Goal: Transaction & Acquisition: Purchase product/service

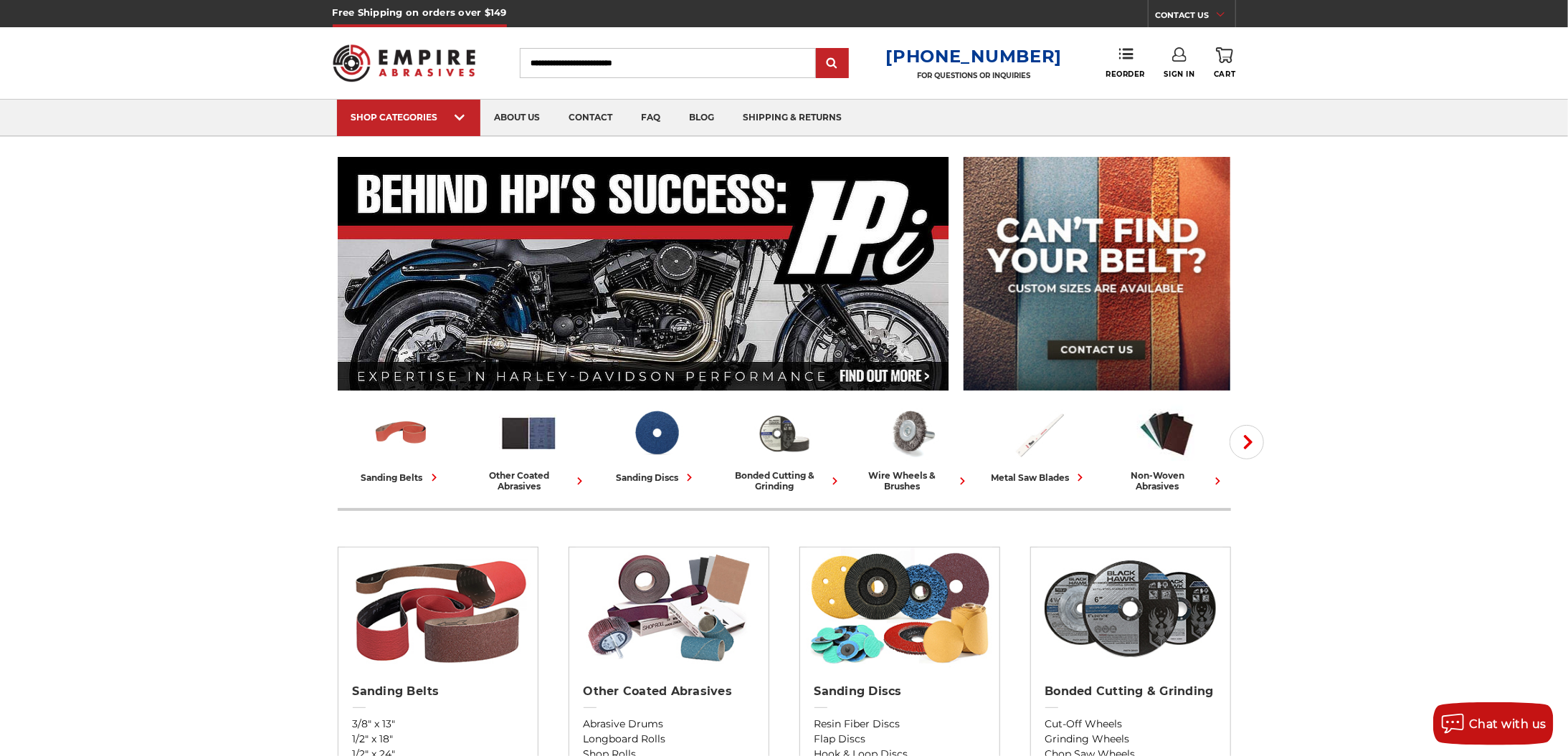
click at [986, 226] on icon "Close dialog" at bounding box center [988, 227] width 14 height 14
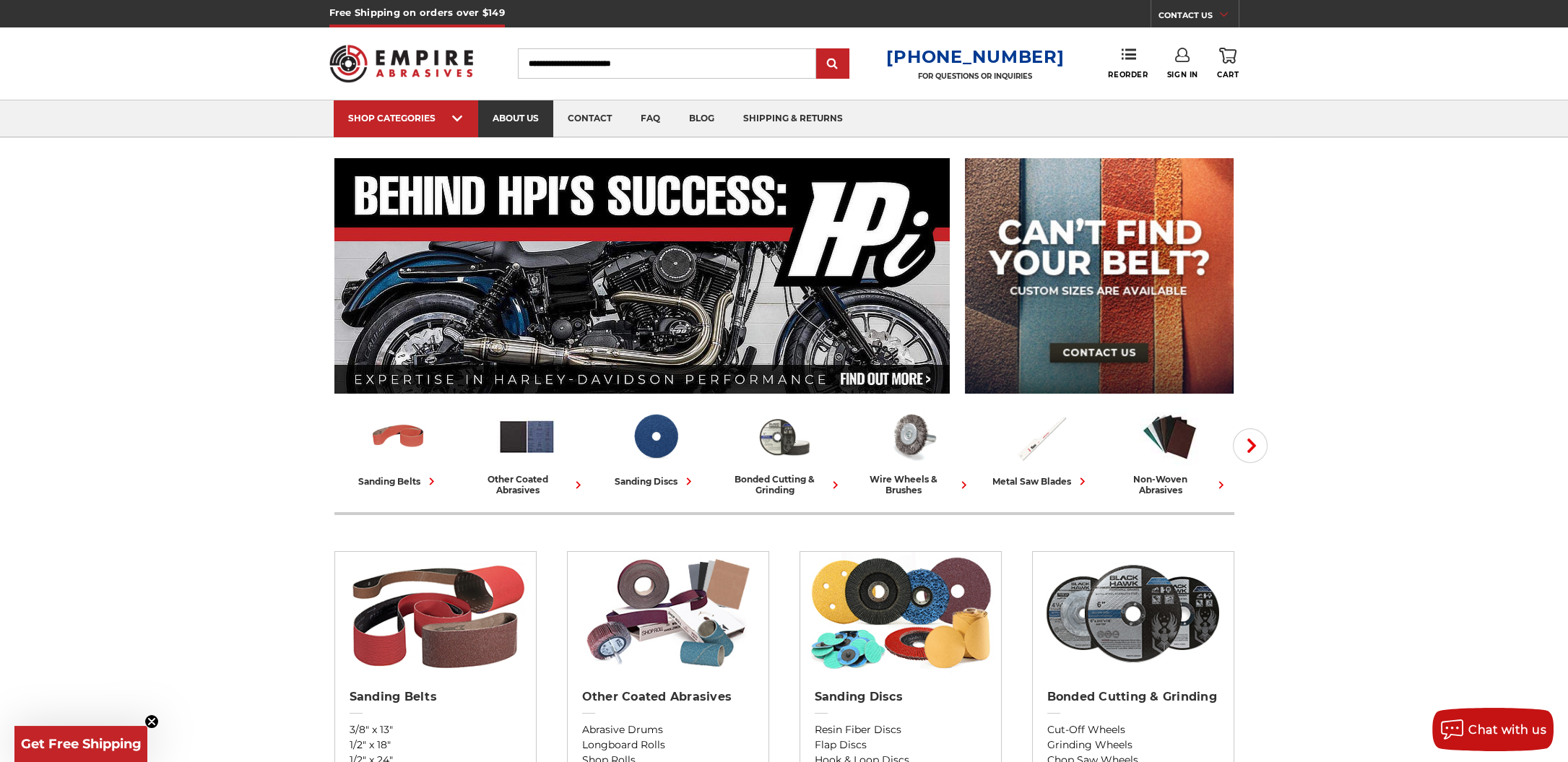
click at [512, 116] on link "about us" at bounding box center [515, 119] width 75 height 37
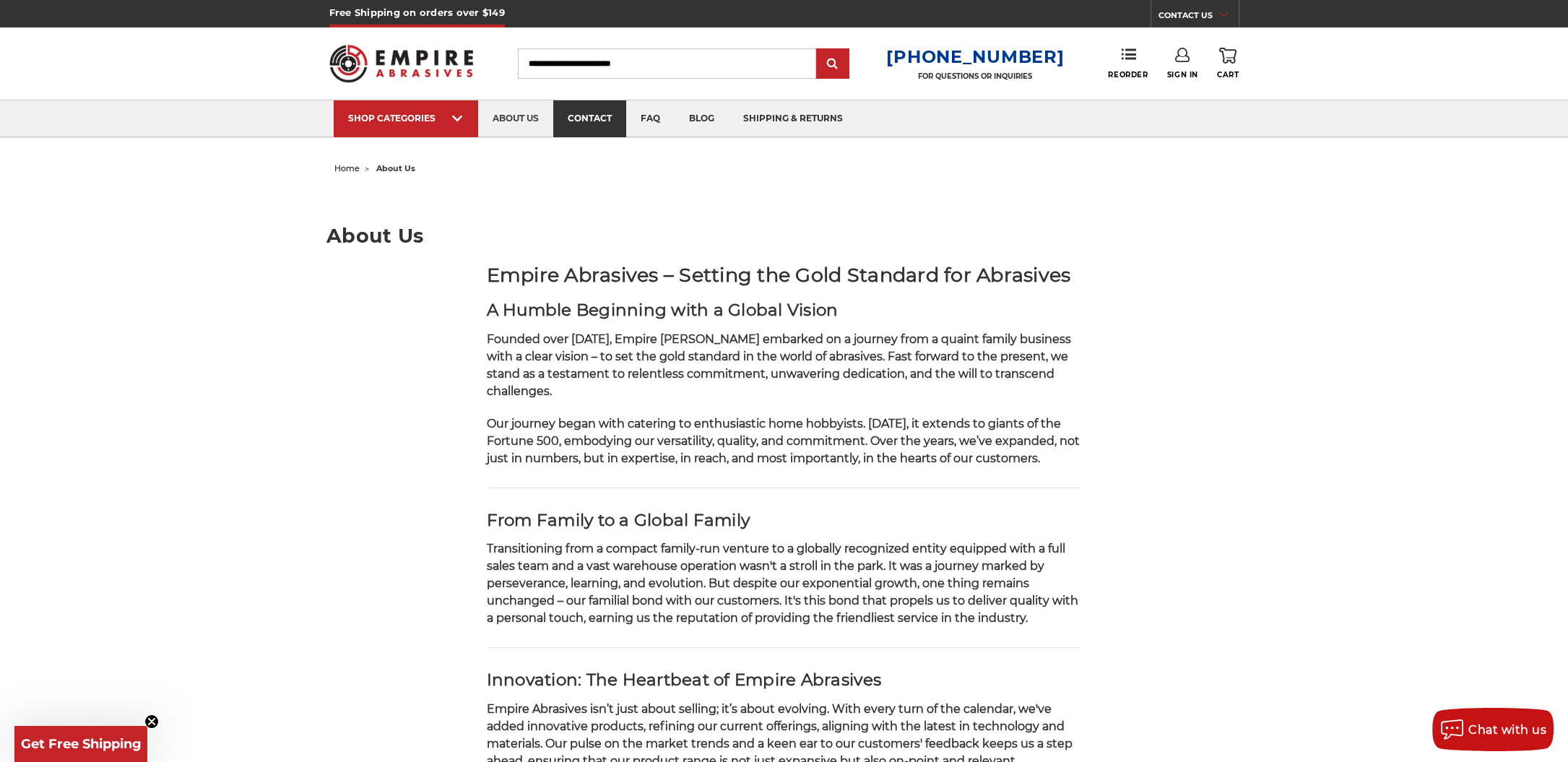
click at [593, 116] on link "contact" at bounding box center [589, 119] width 73 height 37
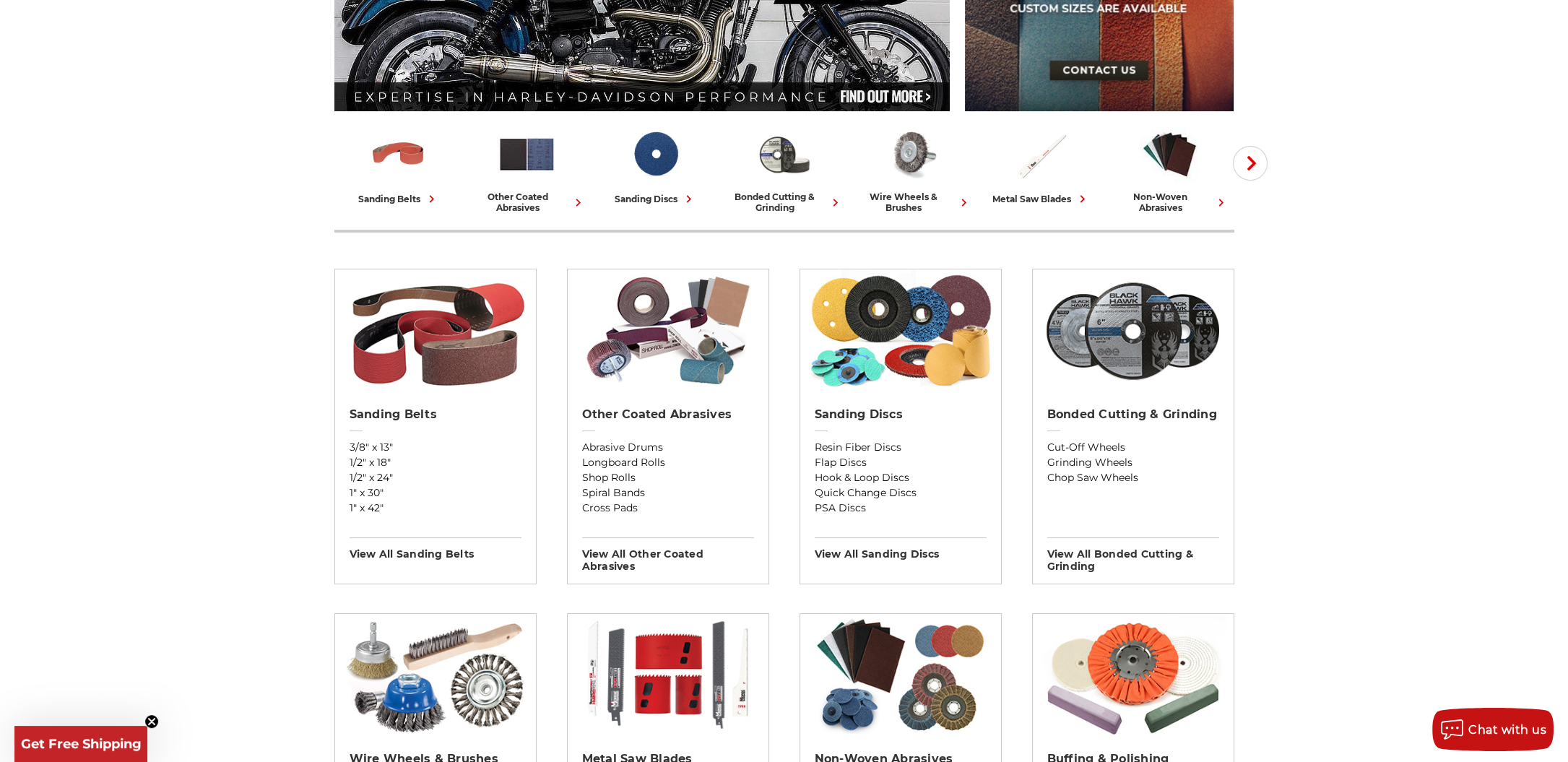
scroll to position [289, 0]
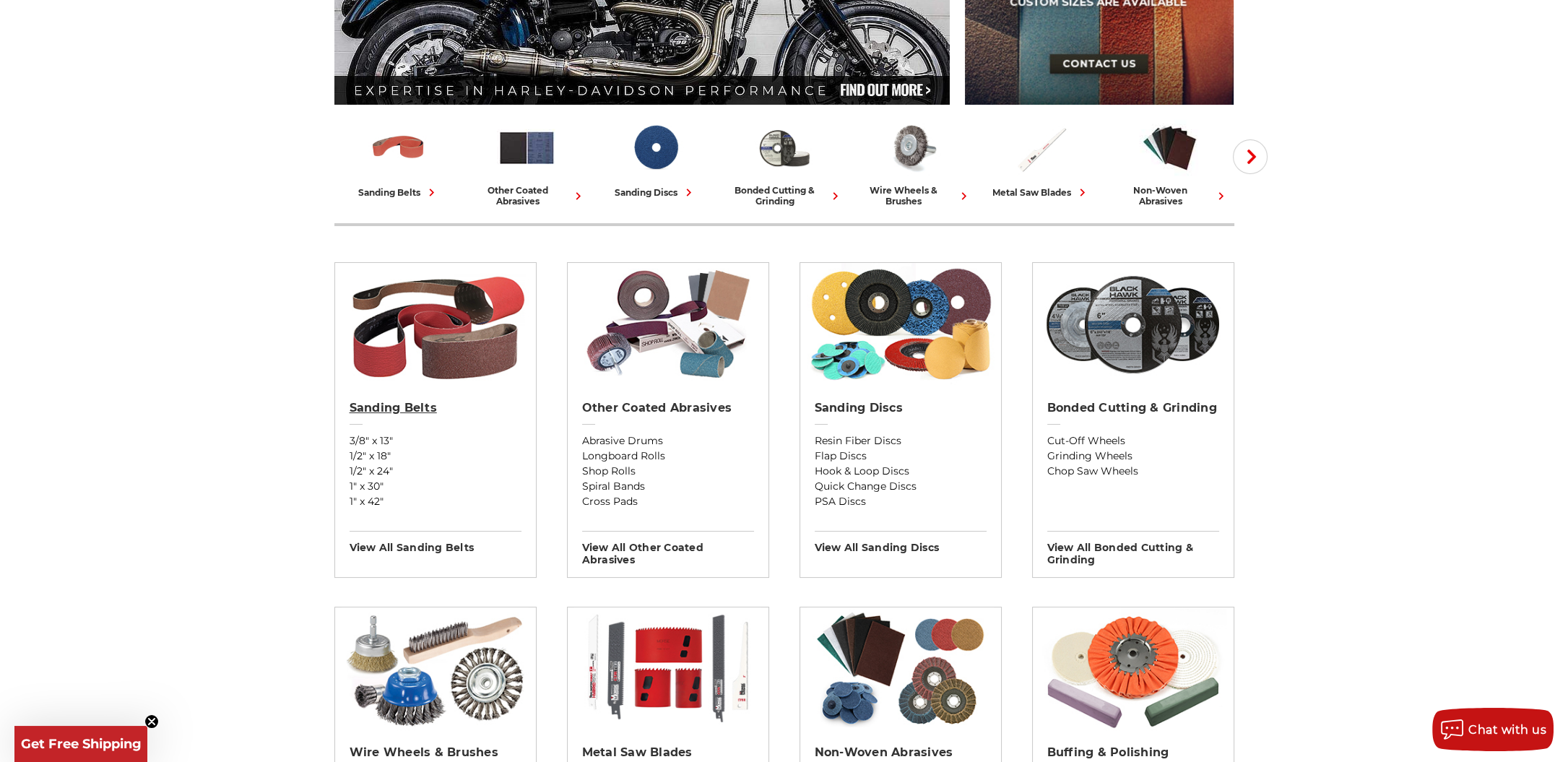
click at [382, 403] on h2 "Sanding Belts" at bounding box center [436, 408] width 172 height 14
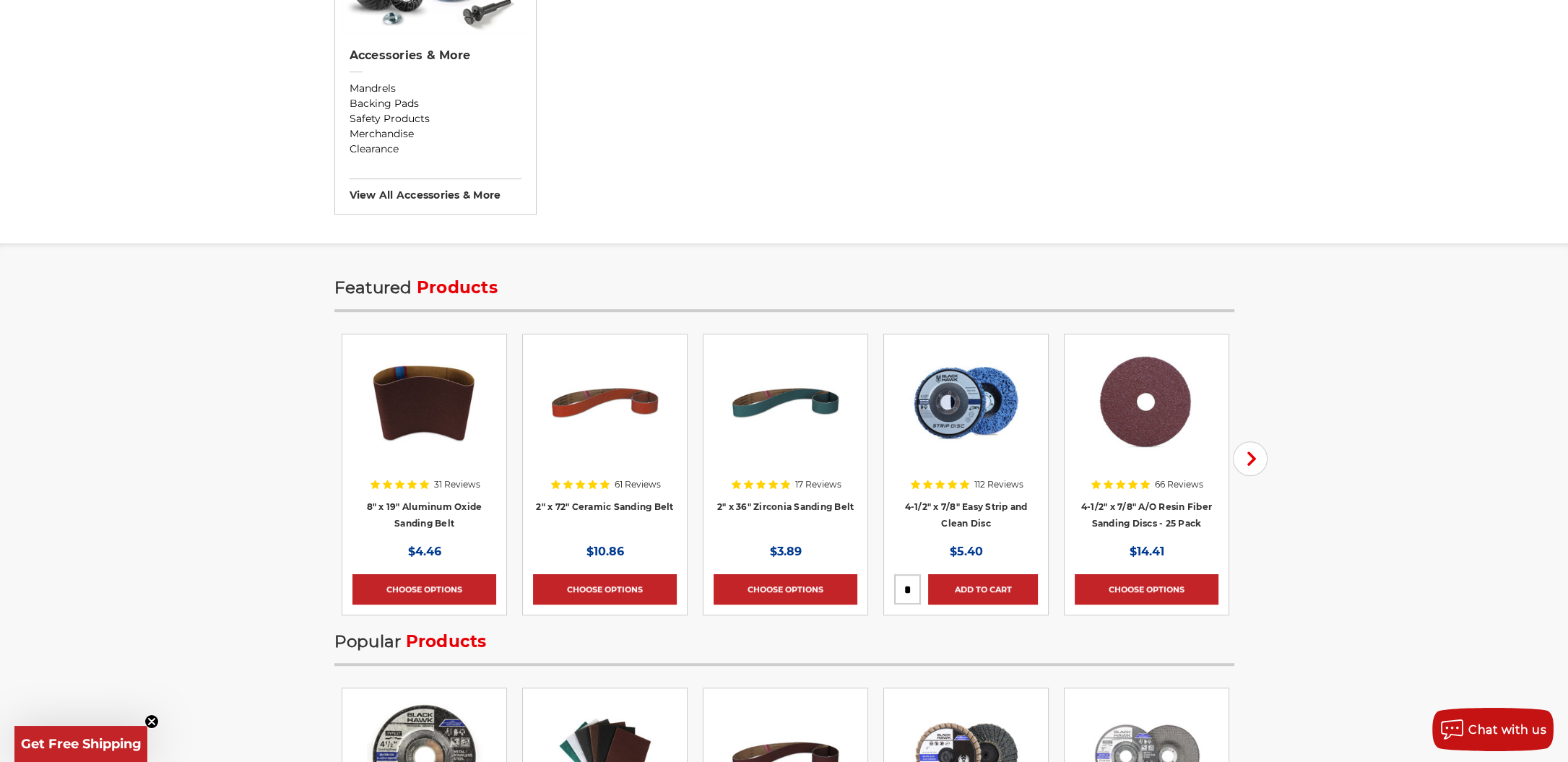
scroll to position [1661, 0]
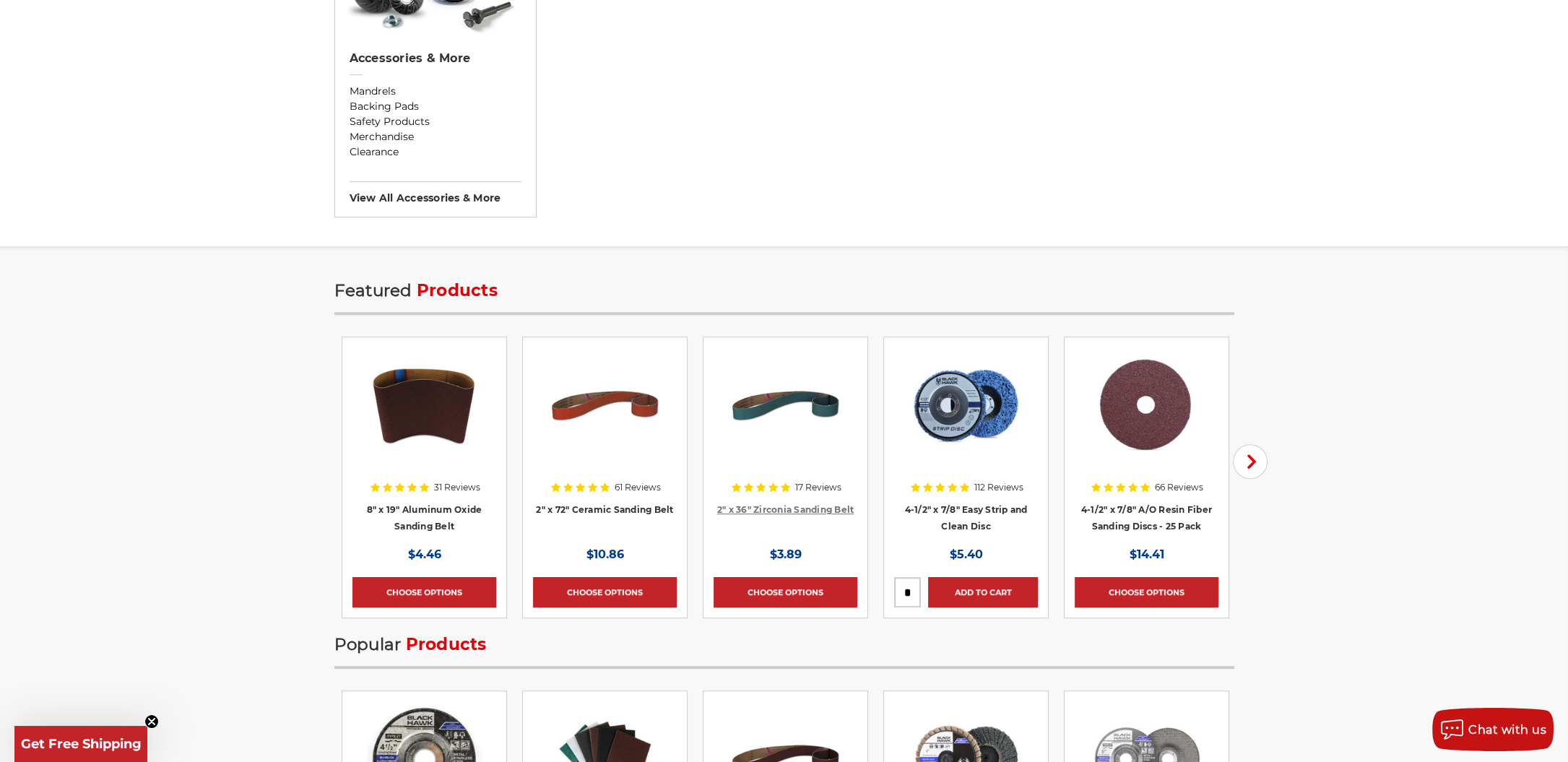
click at [773, 504] on link "2" x 36" Zirconia Sanding Belt" at bounding box center [785, 509] width 137 height 11
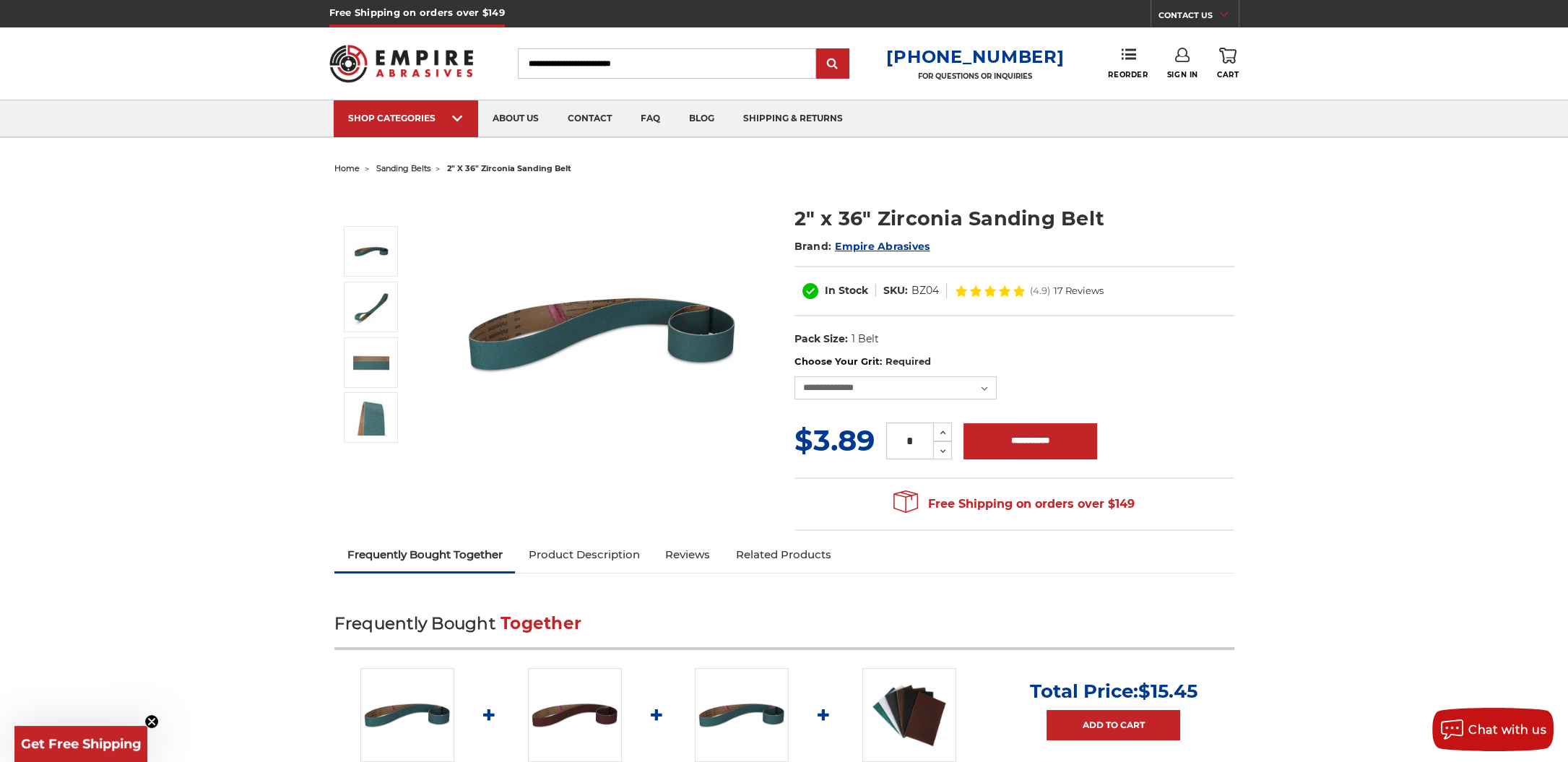
click at [524, 319] on img at bounding box center [602, 334] width 289 height 289
